Goal: Navigation & Orientation: Find specific page/section

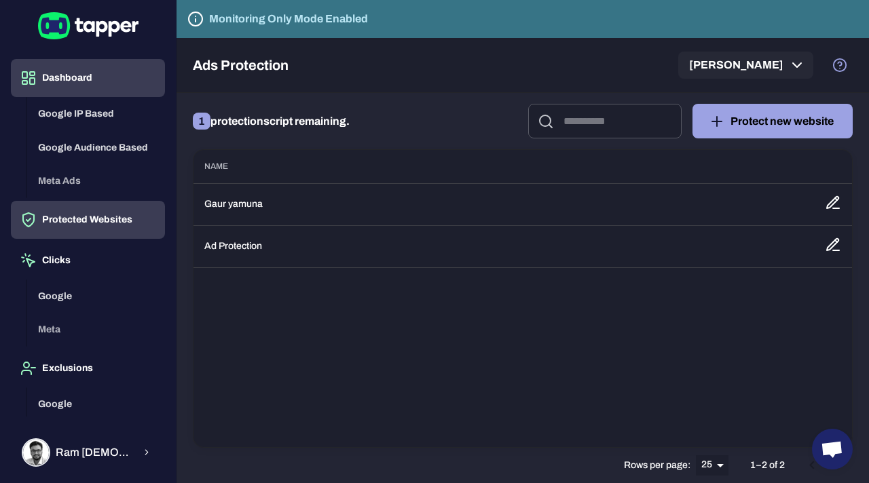
click at [85, 79] on button "Dashboard" at bounding box center [88, 78] width 154 height 38
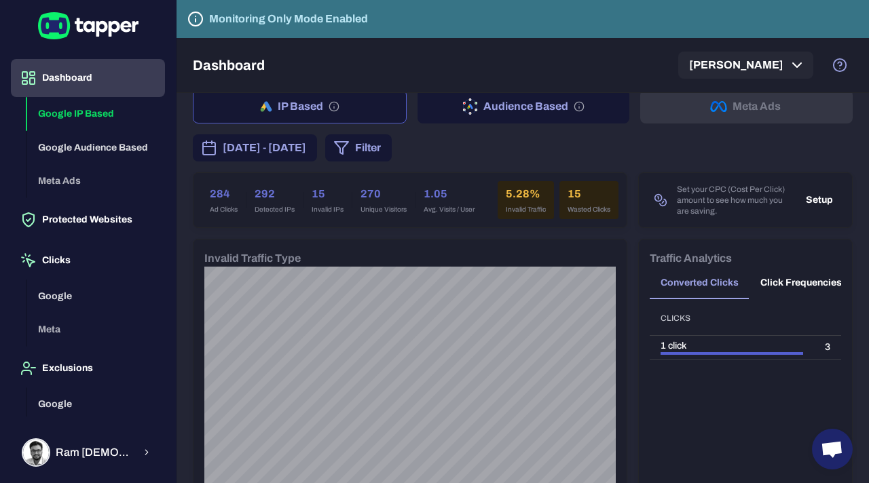
scroll to position [6, 0]
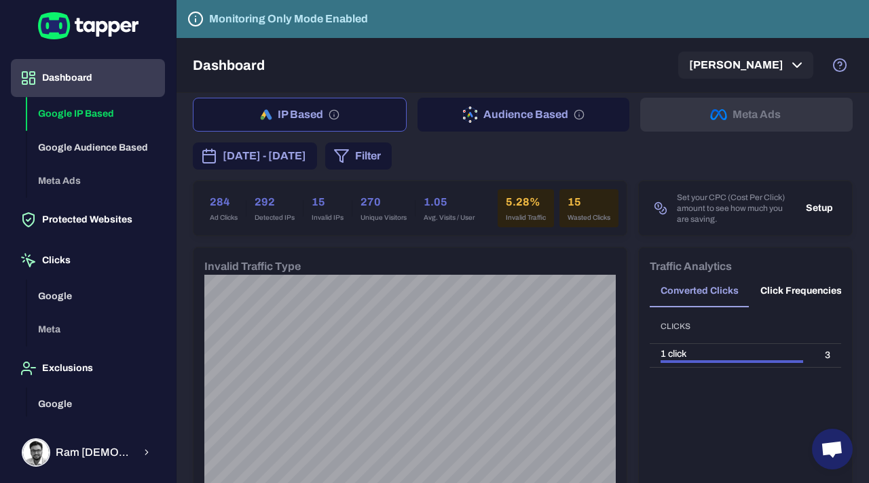
click at [523, 205] on h6 "5.28%" at bounding box center [526, 202] width 40 height 16
click at [582, 201] on h6 "15" at bounding box center [588, 202] width 43 height 16
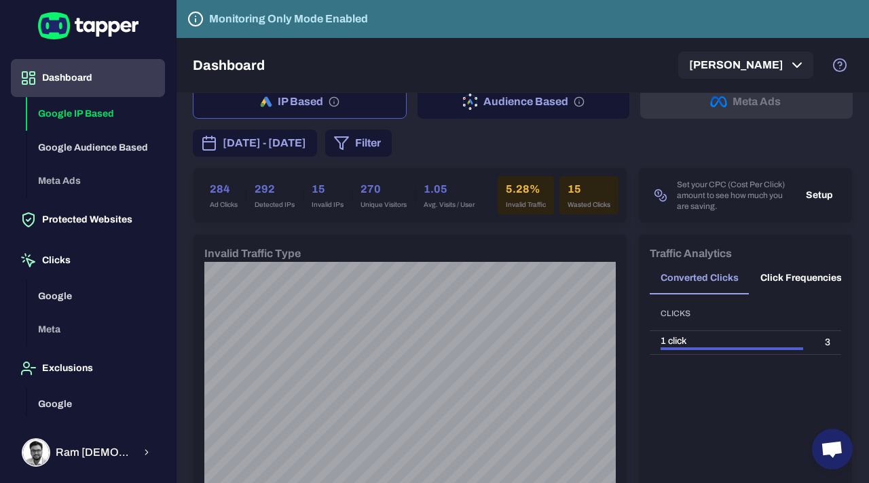
scroll to position [0, 0]
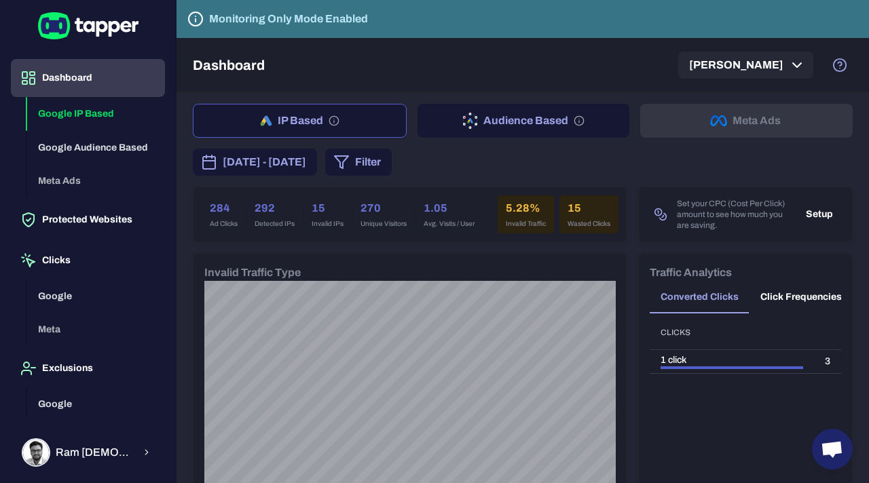
click at [519, 119] on button "Audience Based" at bounding box center [523, 121] width 212 height 34
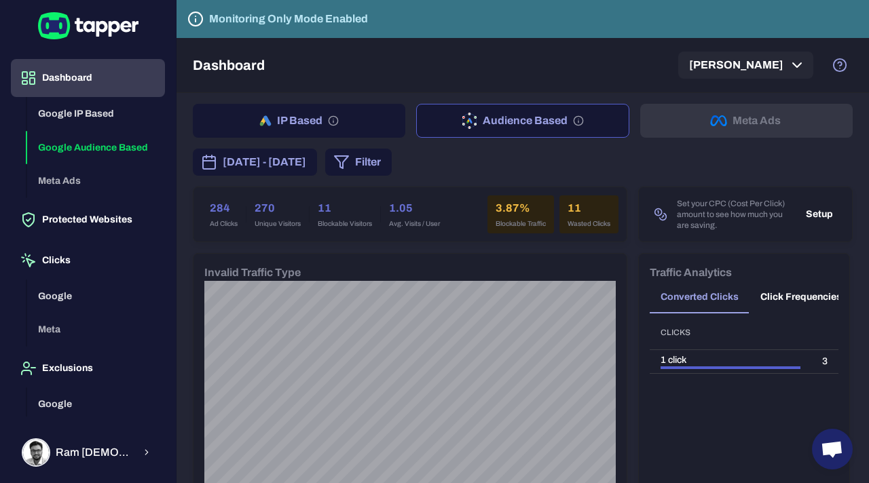
click at [313, 124] on button "IP Based" at bounding box center [299, 121] width 212 height 34
